Goal: Task Accomplishment & Management: Manage account settings

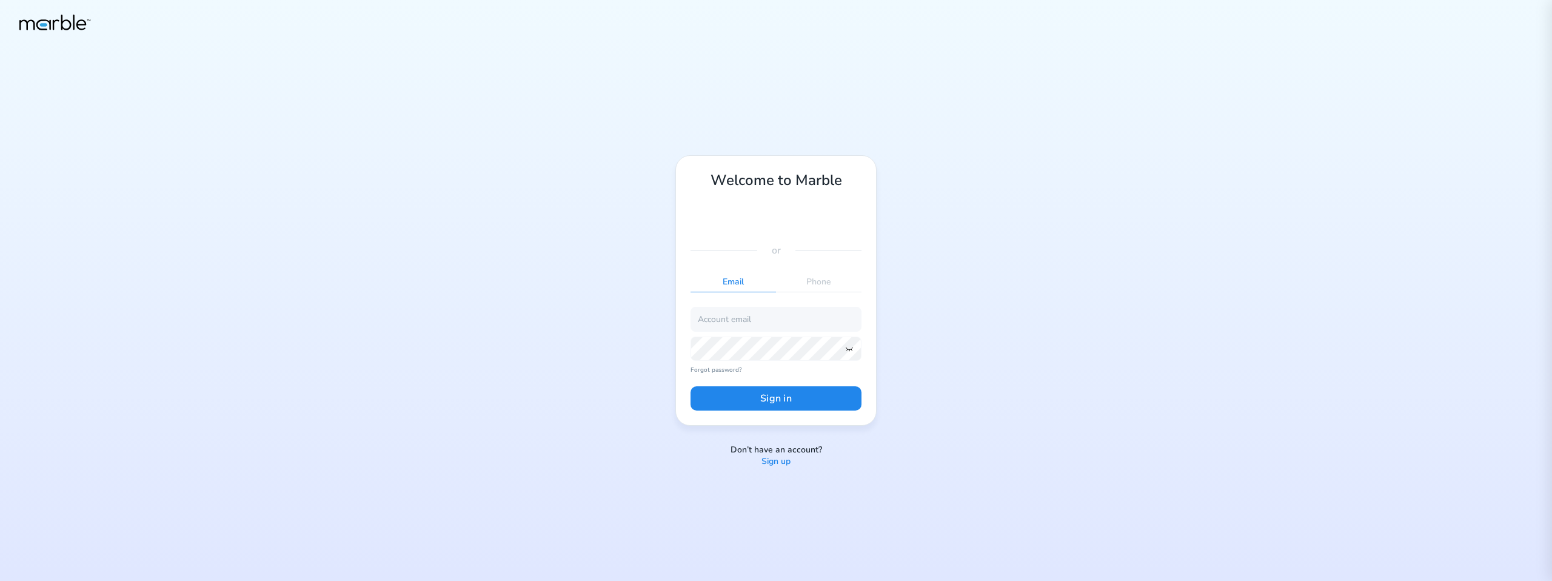
click at [610, 406] on div "Welcome to Marble or Email Phone Forgot password? Sign in Don’t have an account…" at bounding box center [776, 290] width 1552 height 581
click at [710, 322] on input "email" at bounding box center [775, 319] width 171 height 24
click at [897, 292] on div "Welcome to Marble or Email Phone Forgot password? Sign in Don’t have an account…" at bounding box center [776, 290] width 242 height 270
click at [767, 317] on input "email" at bounding box center [775, 319] width 171 height 24
paste input "[EMAIL_ADDRESS][DOMAIN_NAME]"
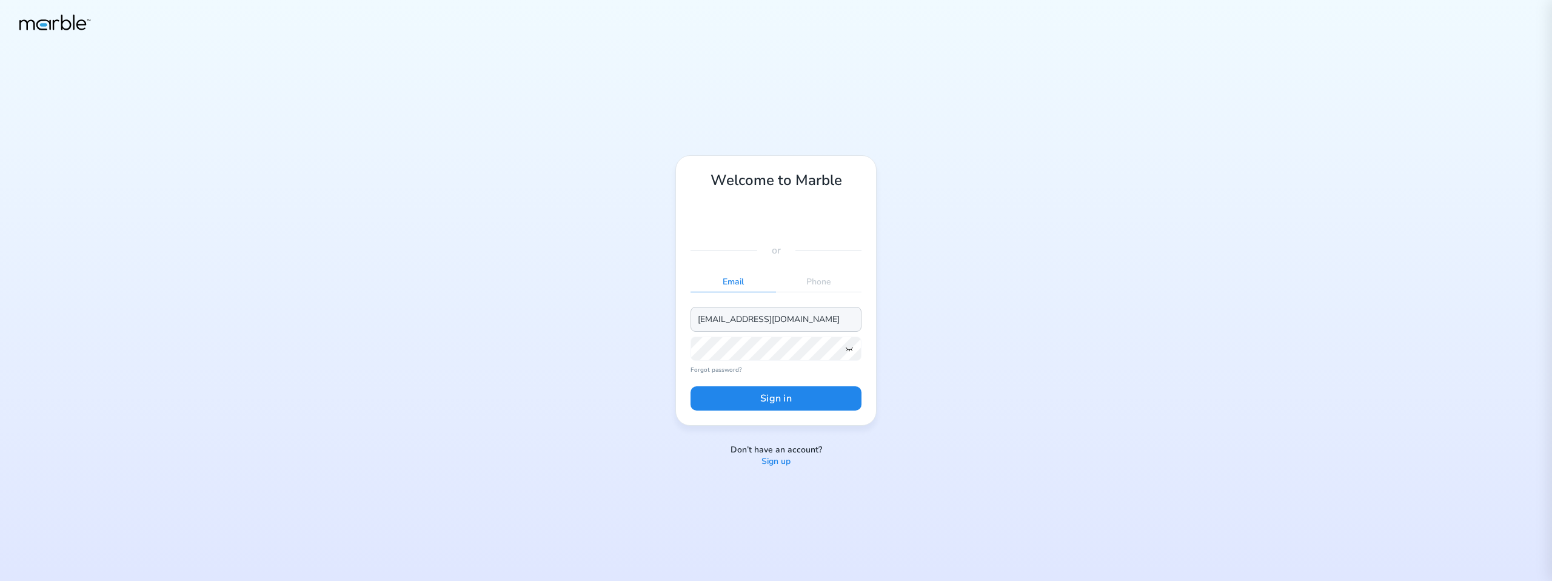
type input "[EMAIL_ADDRESS][DOMAIN_NAME]"
click at [849, 349] on icon at bounding box center [849, 349] width 10 height 10
click at [690, 386] on button "Sign in" at bounding box center [775, 398] width 171 height 24
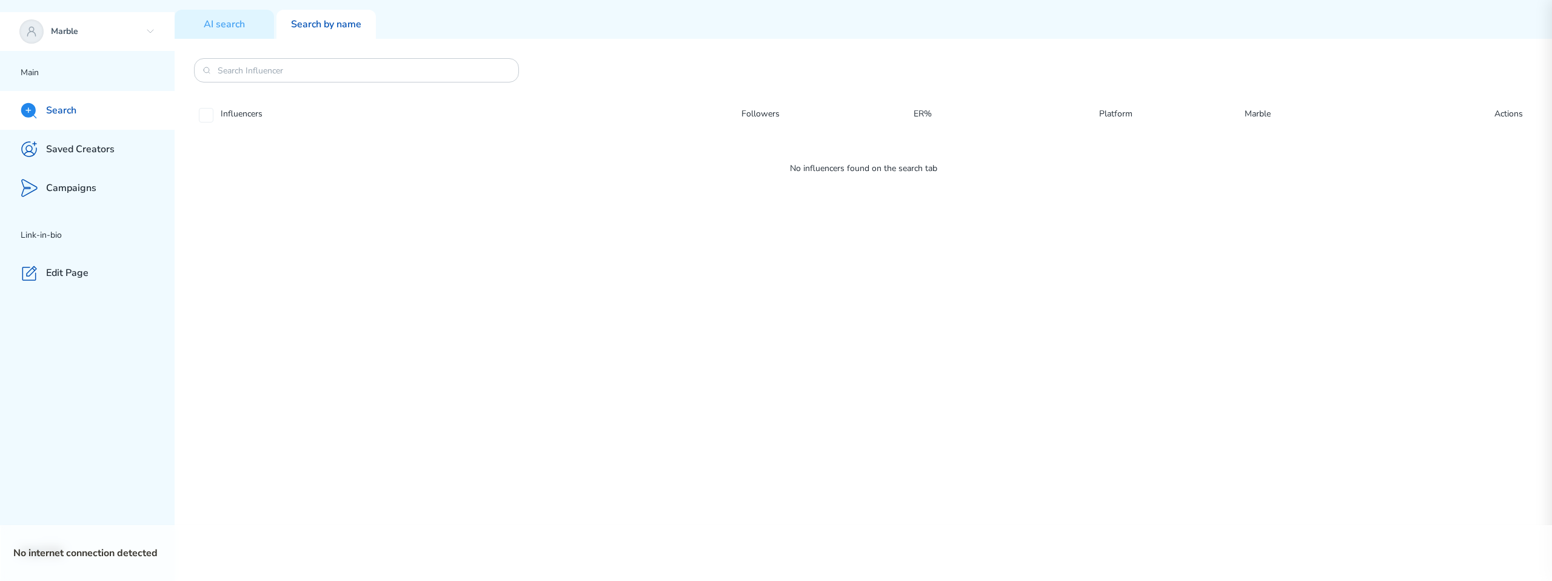
click at [130, 28] on p "Marble" at bounding box center [96, 32] width 90 height 12
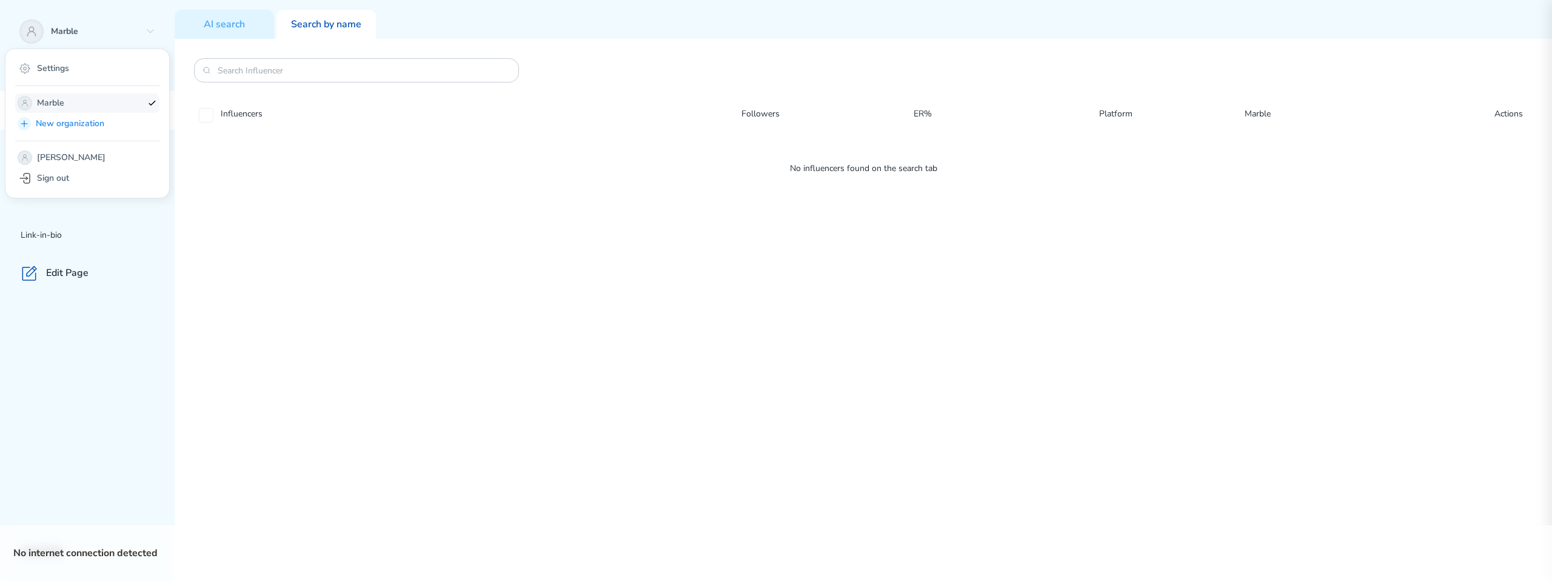
click at [84, 99] on p "Marble" at bounding box center [89, 103] width 105 height 15
click at [114, 73] on div "Settings" at bounding box center [87, 68] width 144 height 19
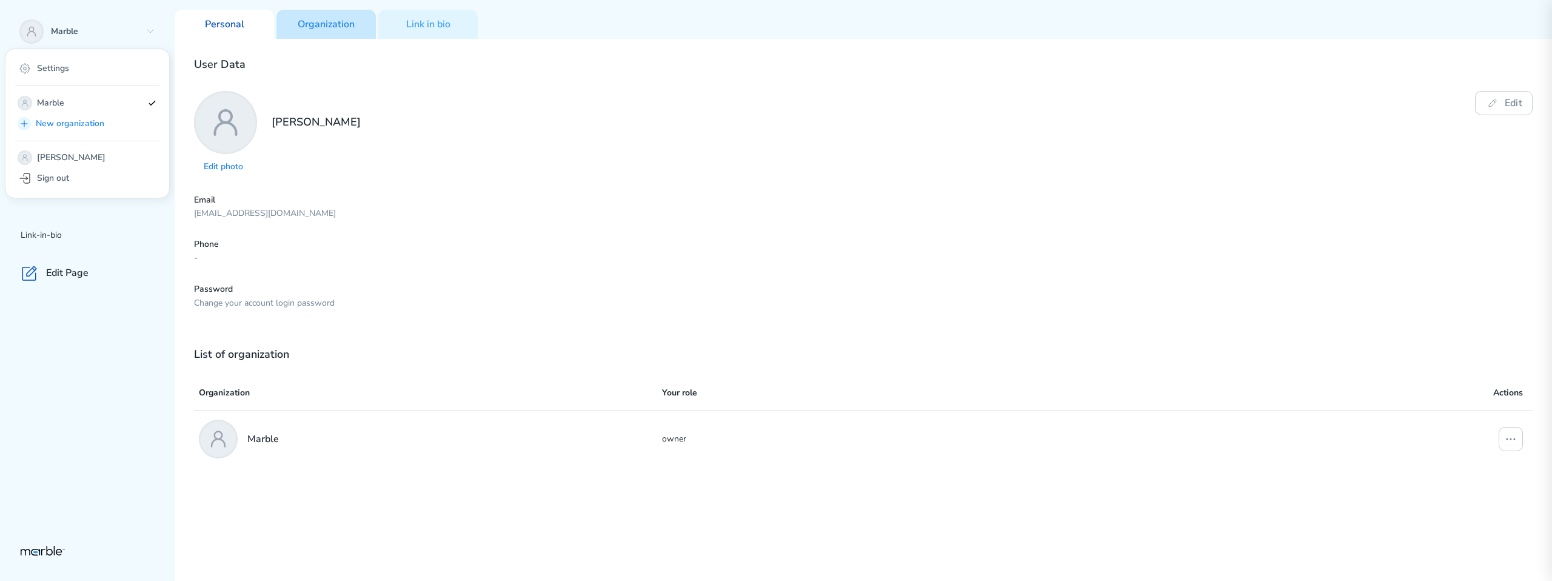
click at [339, 32] on div "Organization" at bounding box center [325, 24] width 99 height 29
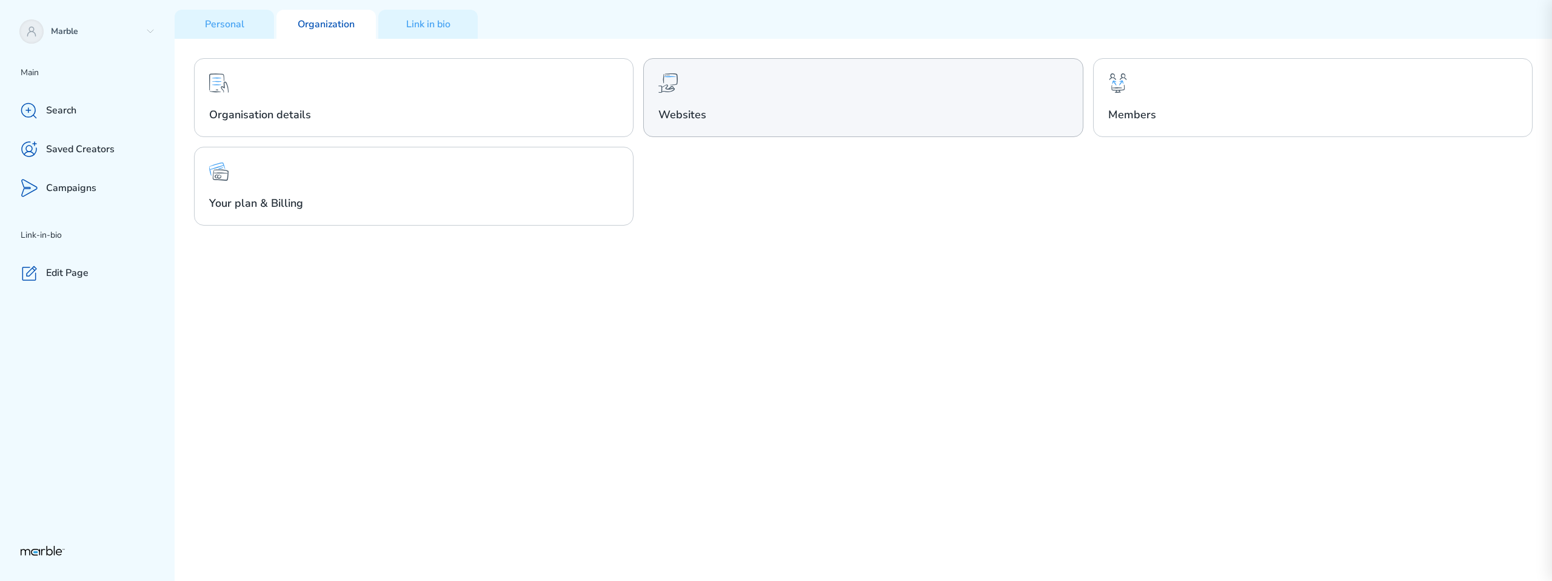
click at [719, 84] on div "Websites" at bounding box center [862, 97] width 439 height 79
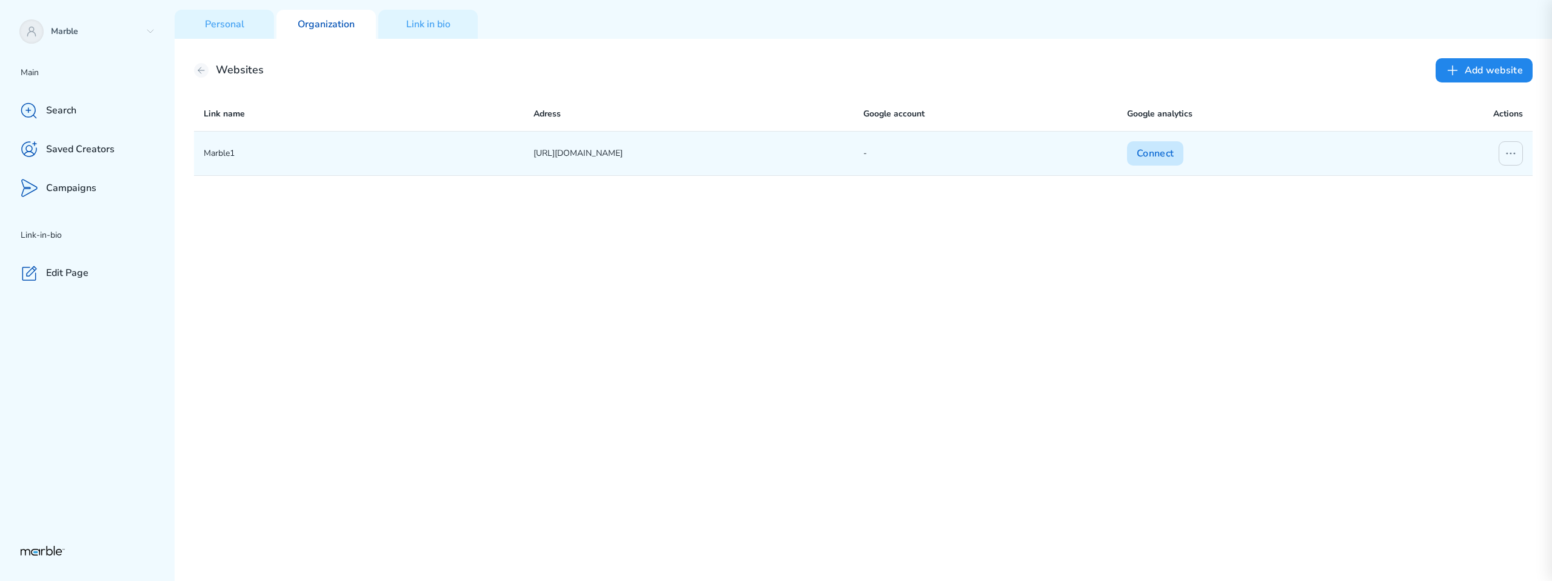
click at [1149, 152] on button "Connect" at bounding box center [1155, 153] width 56 height 24
